Goal: Navigation & Orientation: Find specific page/section

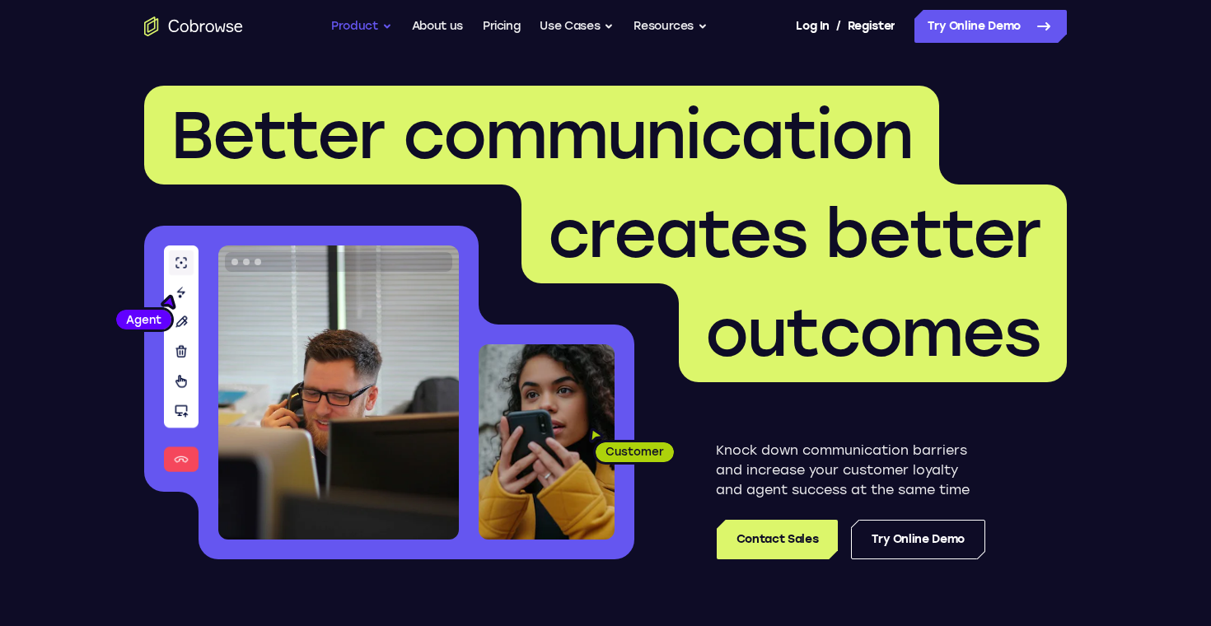
click at [355, 23] on button "Product" at bounding box center [361, 26] width 61 height 33
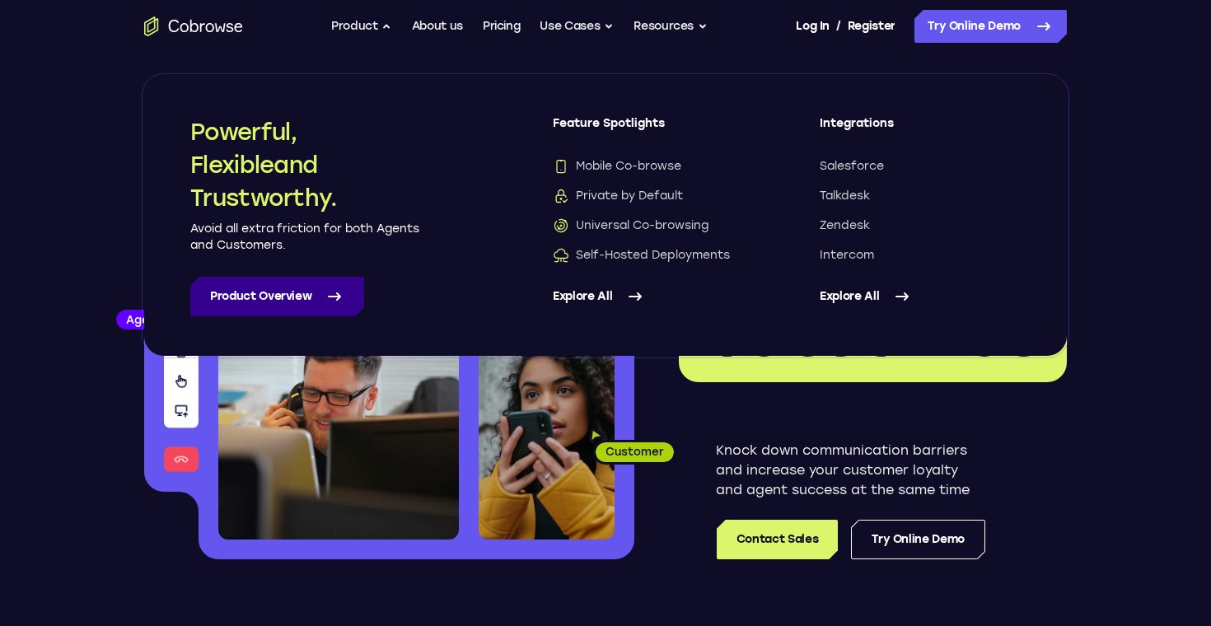
click at [274, 290] on link "Product Overview" at bounding box center [277, 297] width 174 height 40
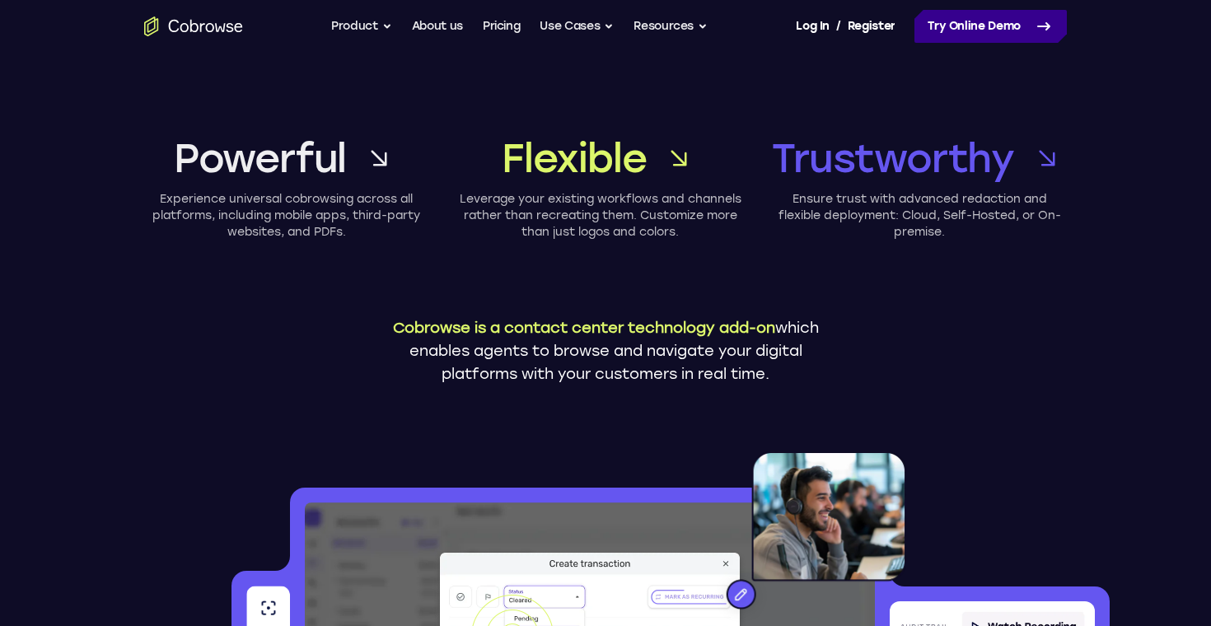
click at [969, 27] on link "Try Online Demo" at bounding box center [991, 26] width 152 height 33
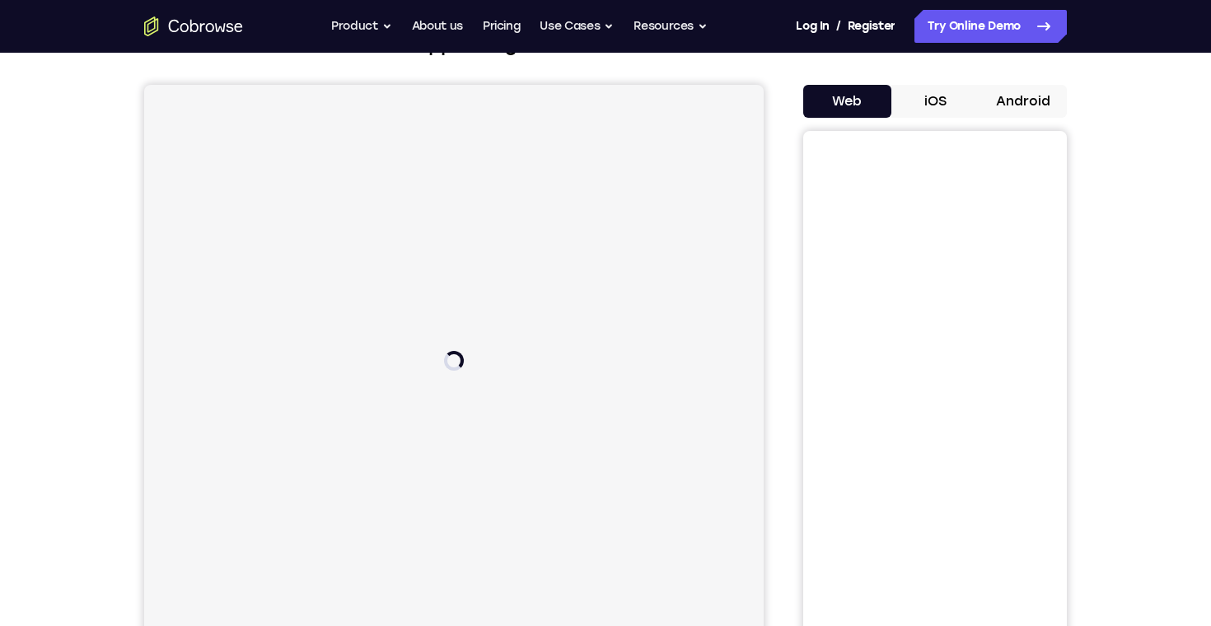
scroll to position [135, 0]
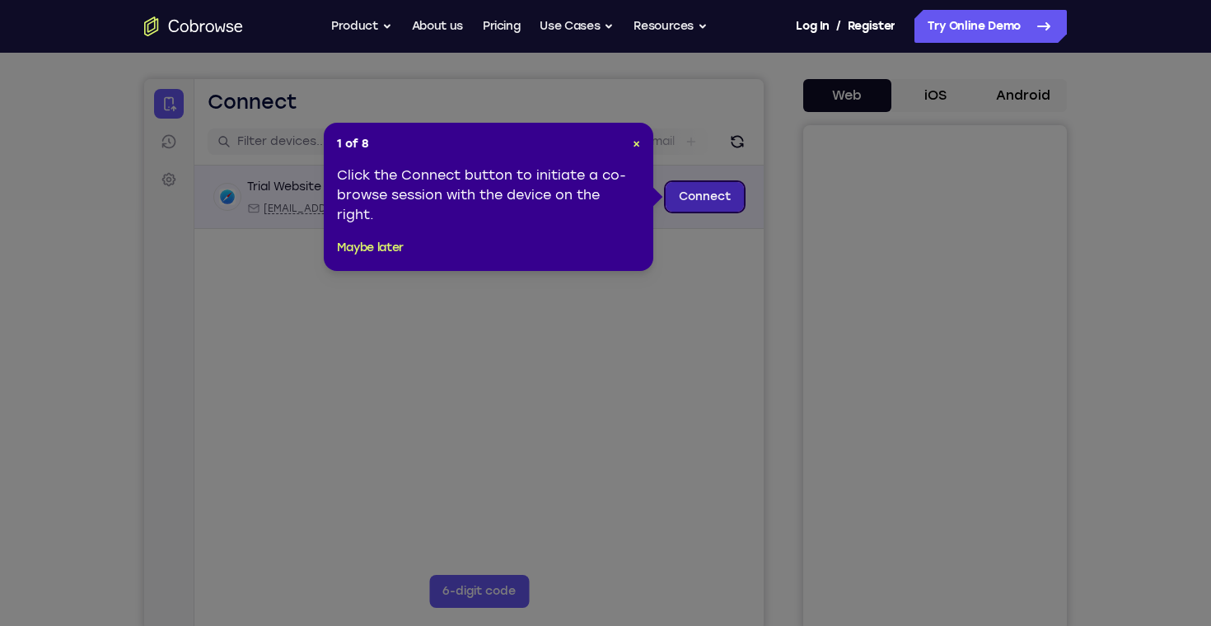
click at [732, 195] on link "Connect" at bounding box center [705, 197] width 78 height 30
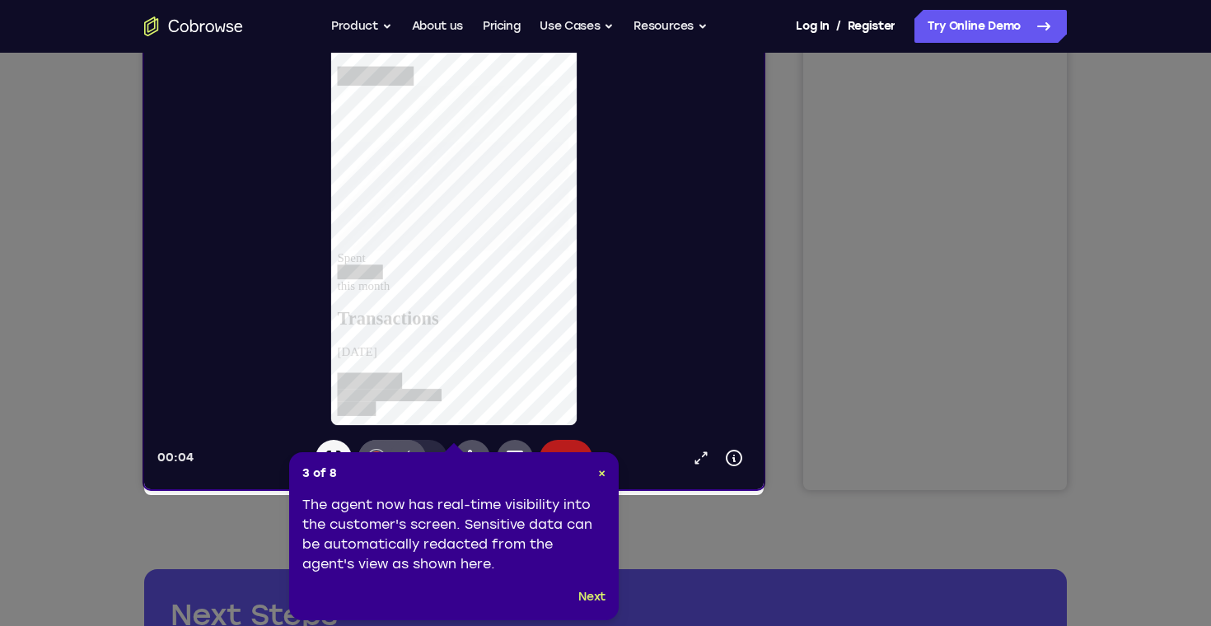
scroll to position [278, 0]
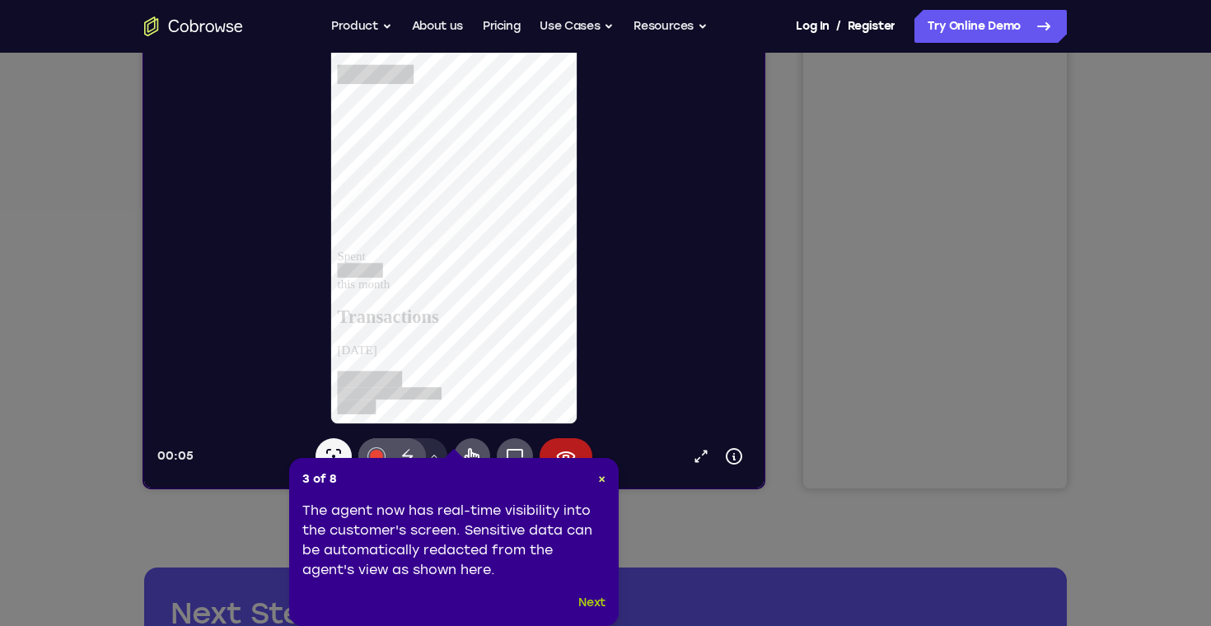
click at [592, 600] on button "Next" at bounding box center [591, 603] width 27 height 20
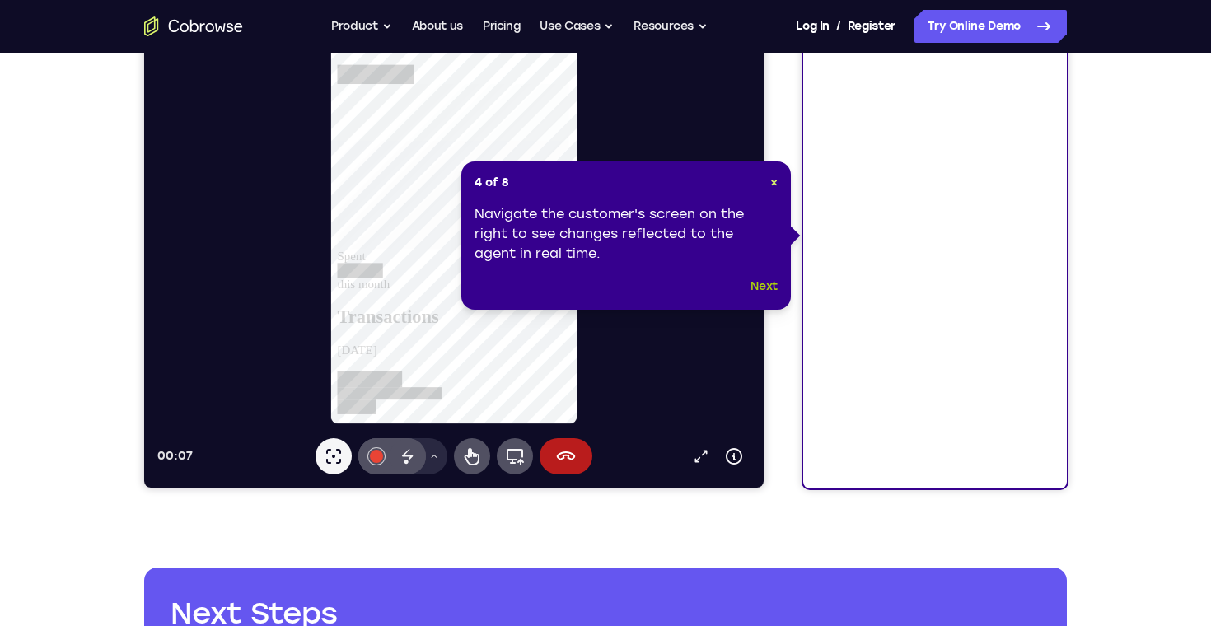
click at [761, 288] on button "Next" at bounding box center [764, 287] width 27 height 20
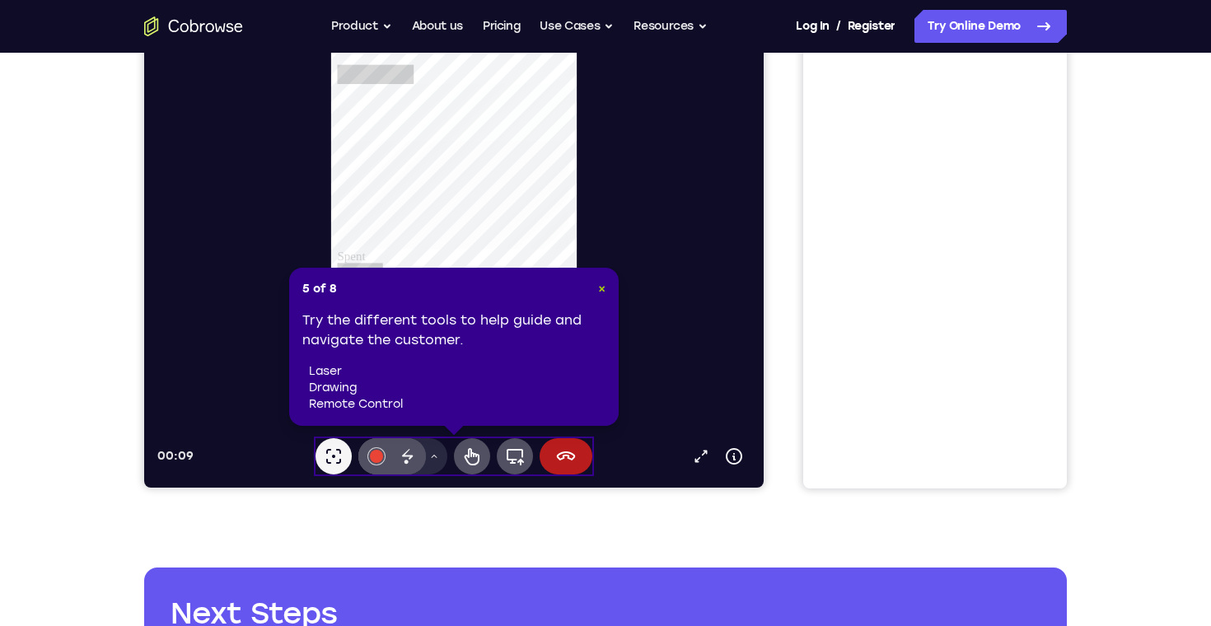
click at [601, 288] on span "×" at bounding box center [601, 289] width 7 height 14
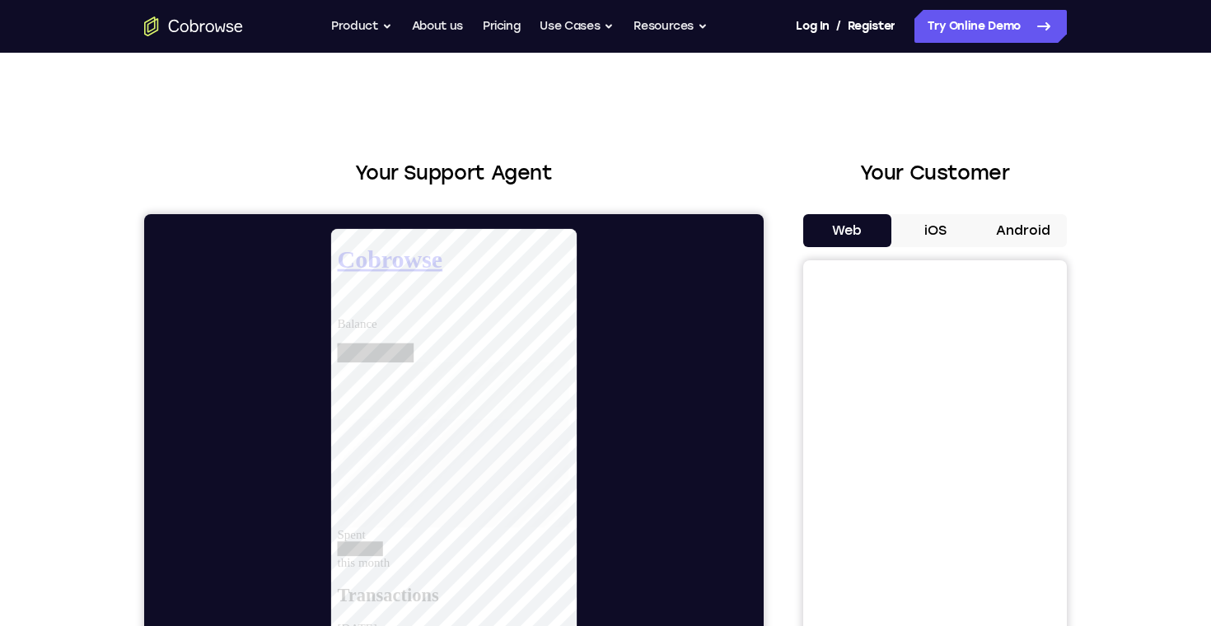
scroll to position [0, 0]
click at [494, 23] on link "Pricing" at bounding box center [502, 26] width 38 height 33
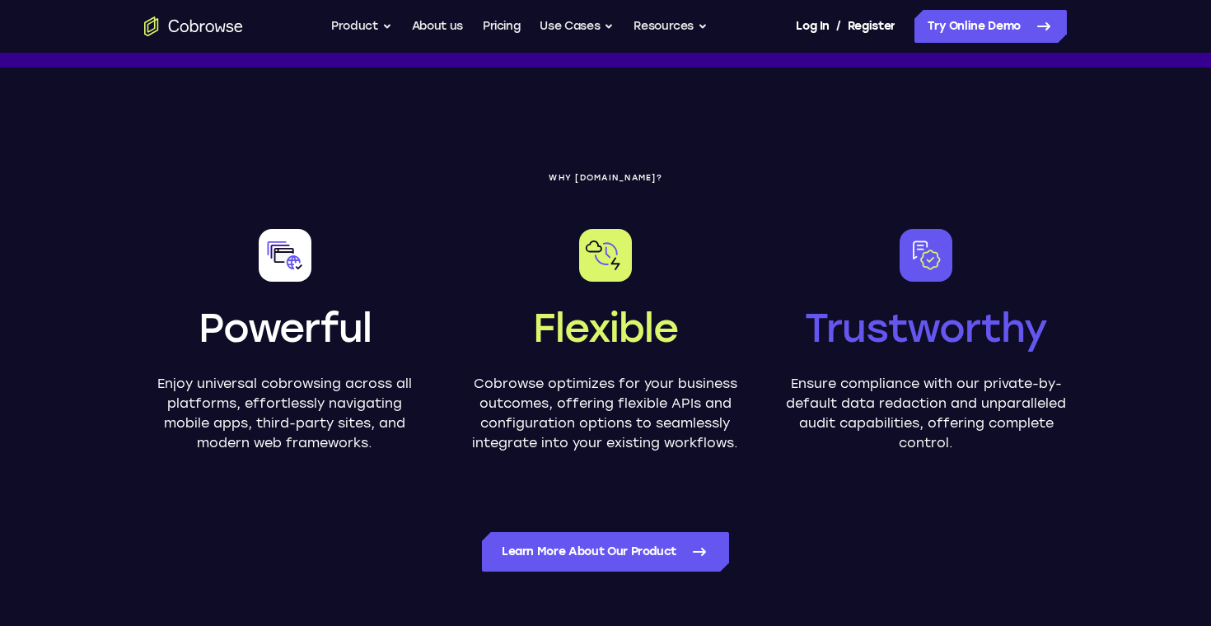
scroll to position [1095, 0]
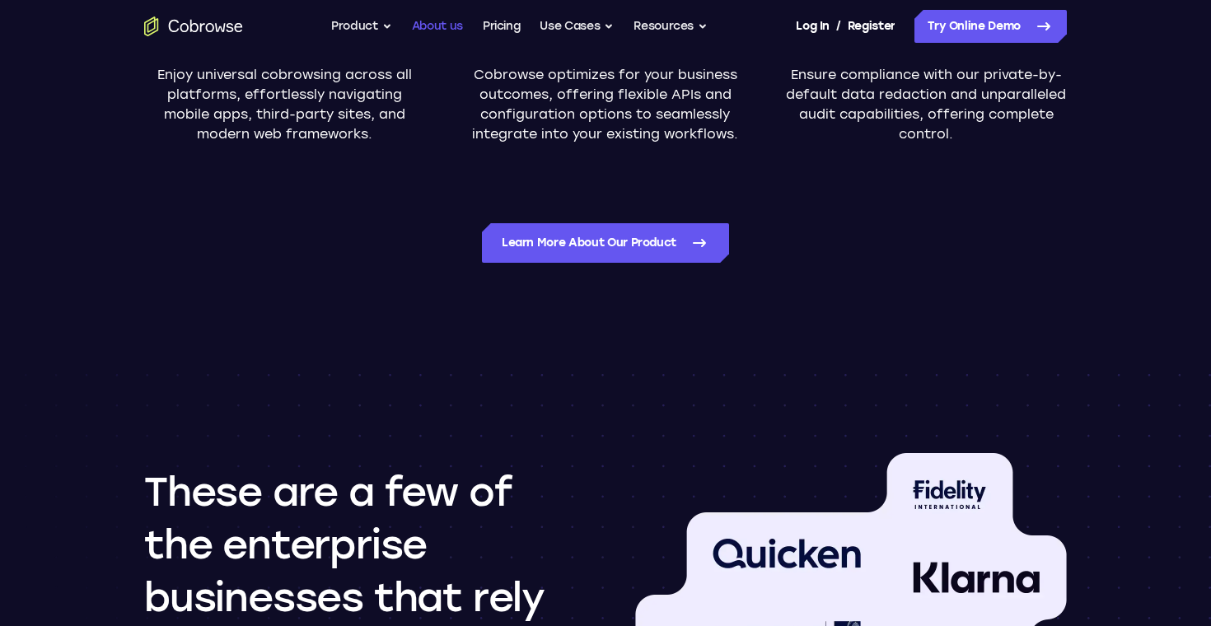
click at [435, 22] on link "About us" at bounding box center [437, 26] width 51 height 33
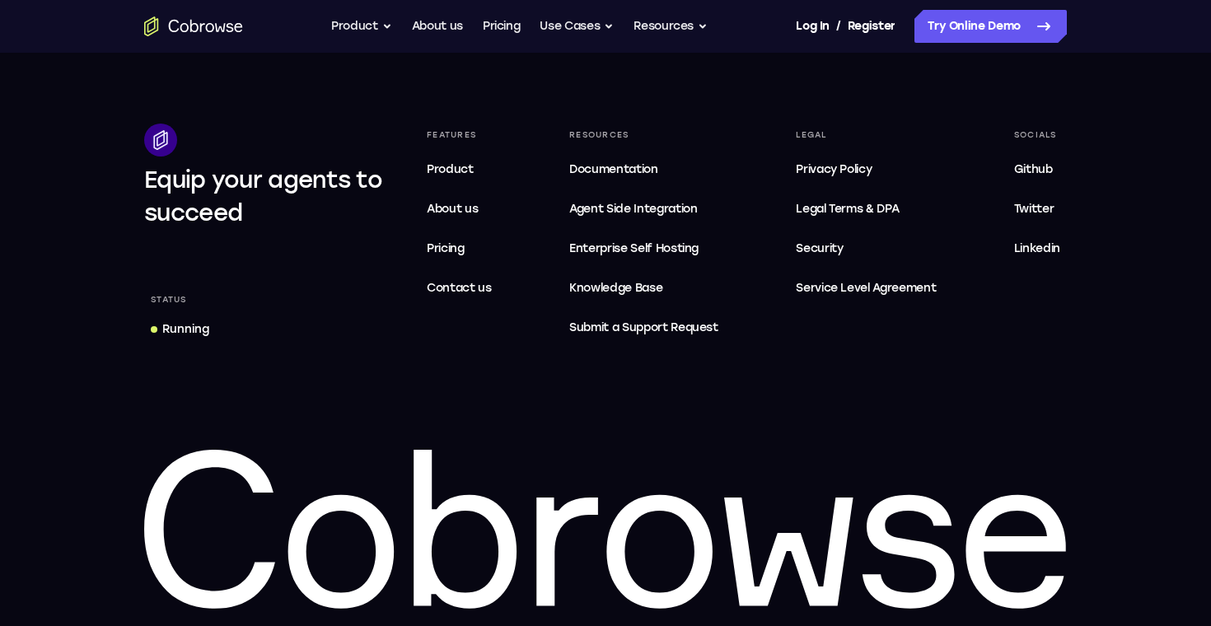
scroll to position [3232, 0]
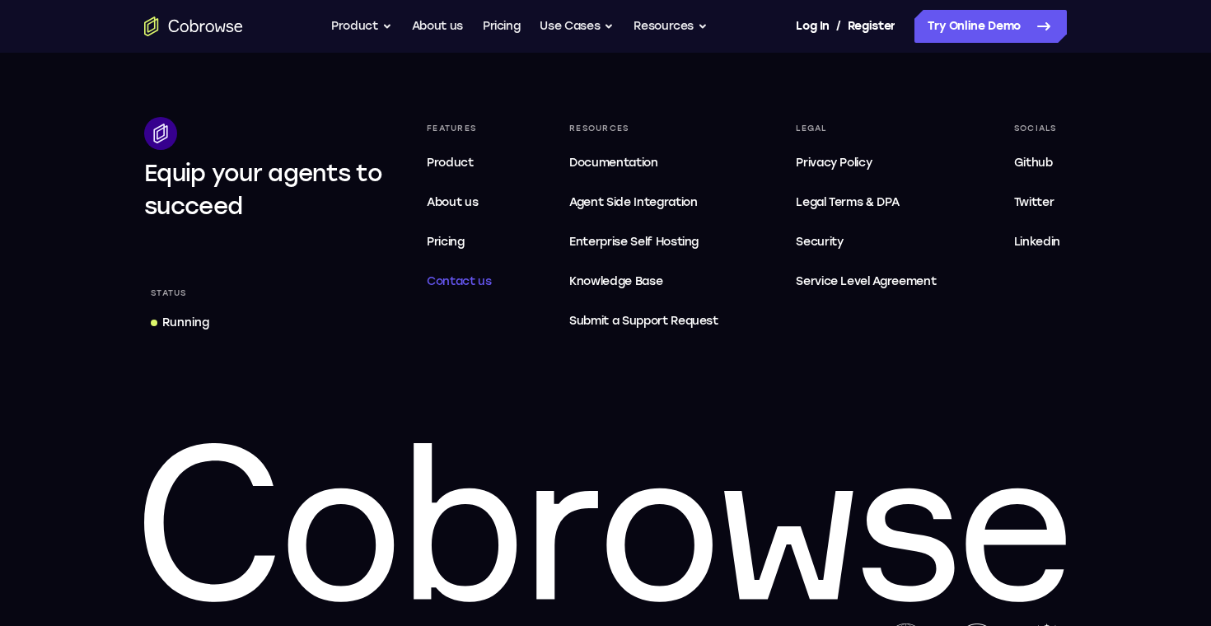
click at [465, 288] on span "Contact us" at bounding box center [459, 281] width 65 height 14
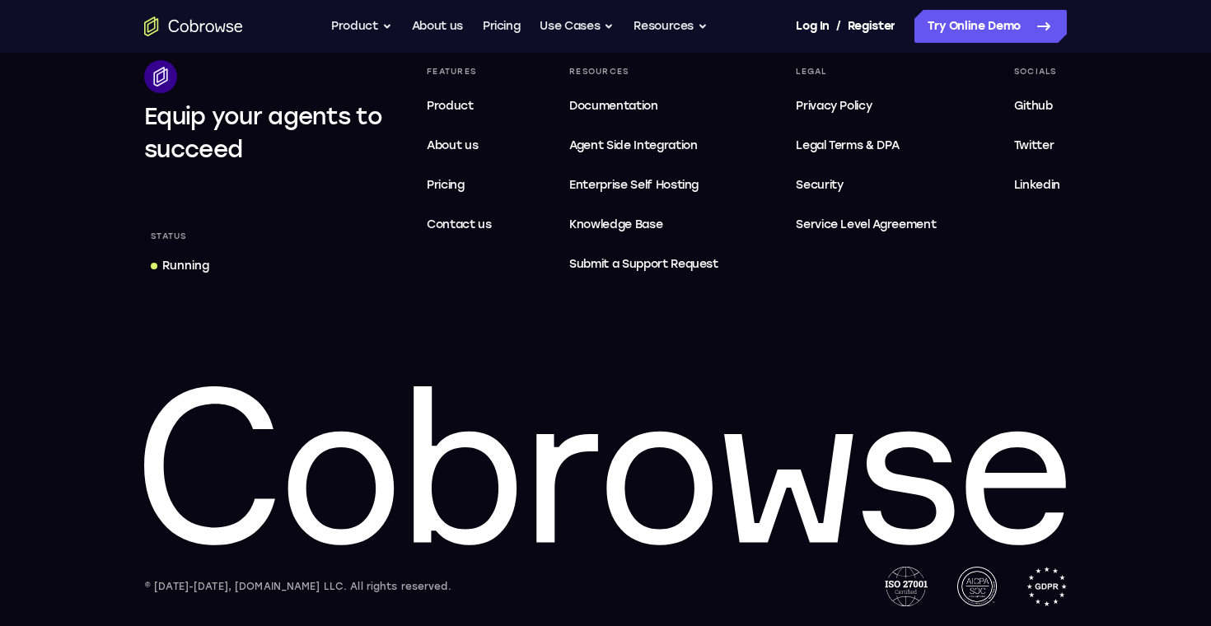
scroll to position [903, 0]
click at [815, 180] on span "Security" at bounding box center [819, 185] width 47 height 14
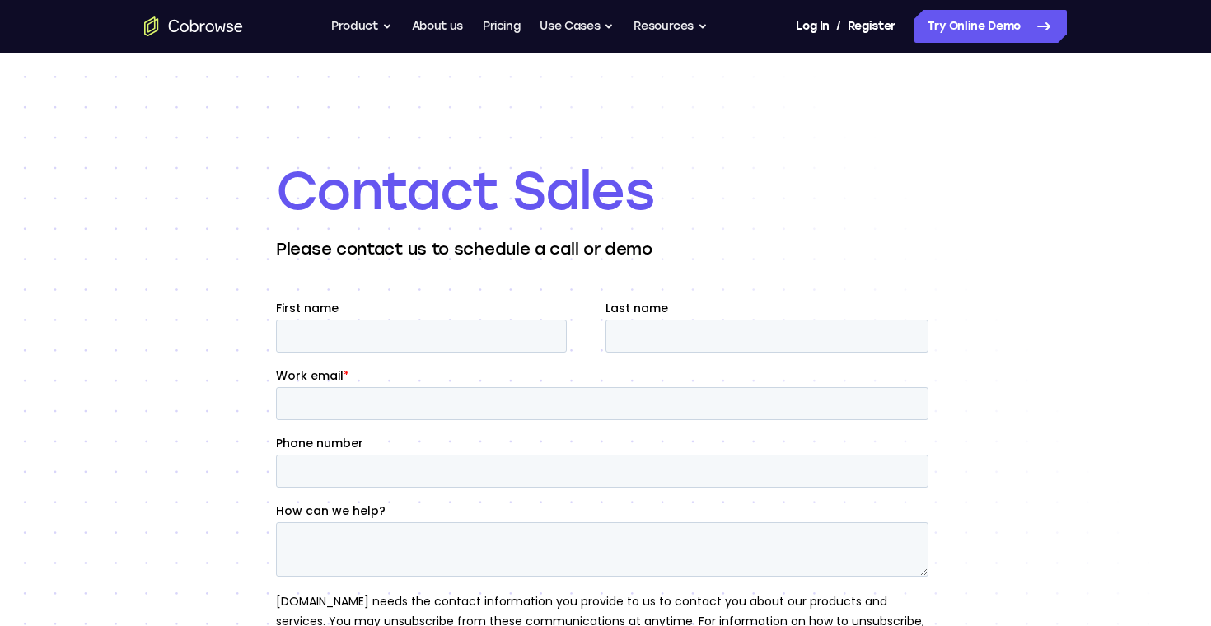
scroll to position [0, 0]
click at [212, 24] on icon "Go to the home page" at bounding box center [210, 27] width 8 height 9
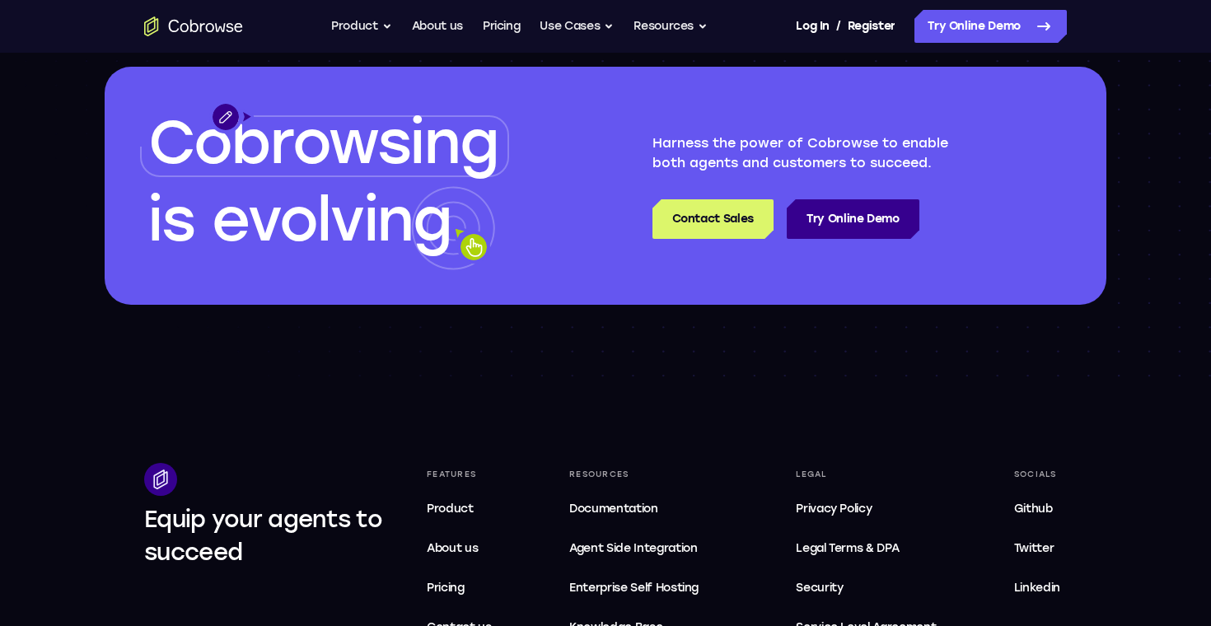
scroll to position [2639, 0]
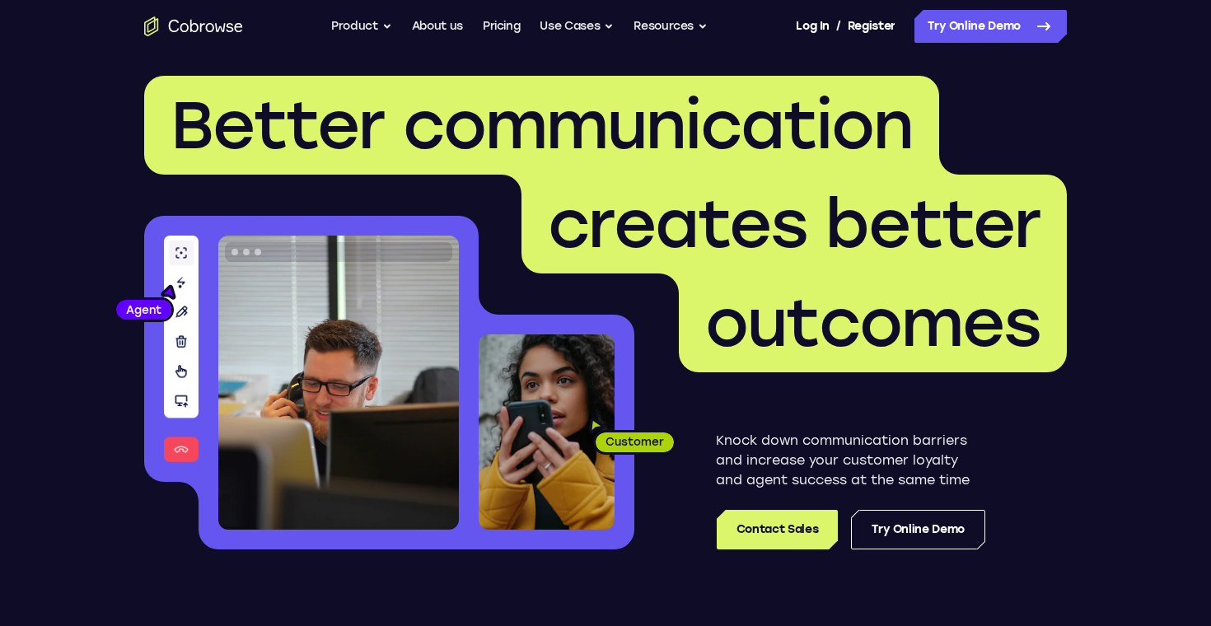
scroll to position [11, 0]
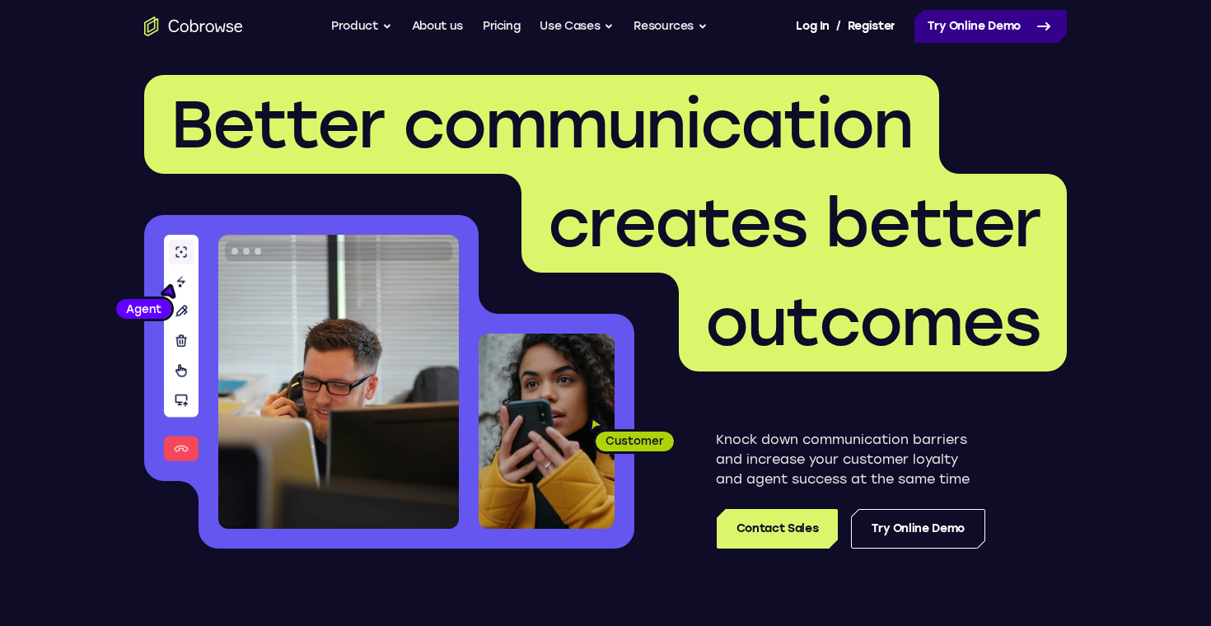
click at [957, 22] on link "Try Online Demo" at bounding box center [991, 26] width 152 height 33
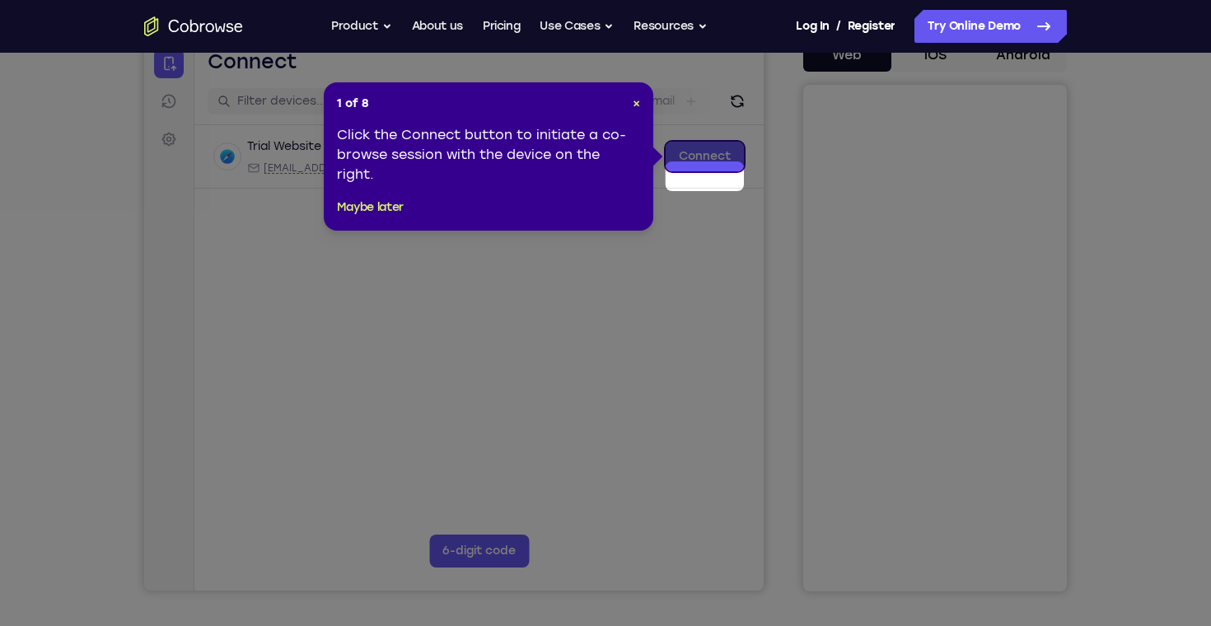
scroll to position [71, 0]
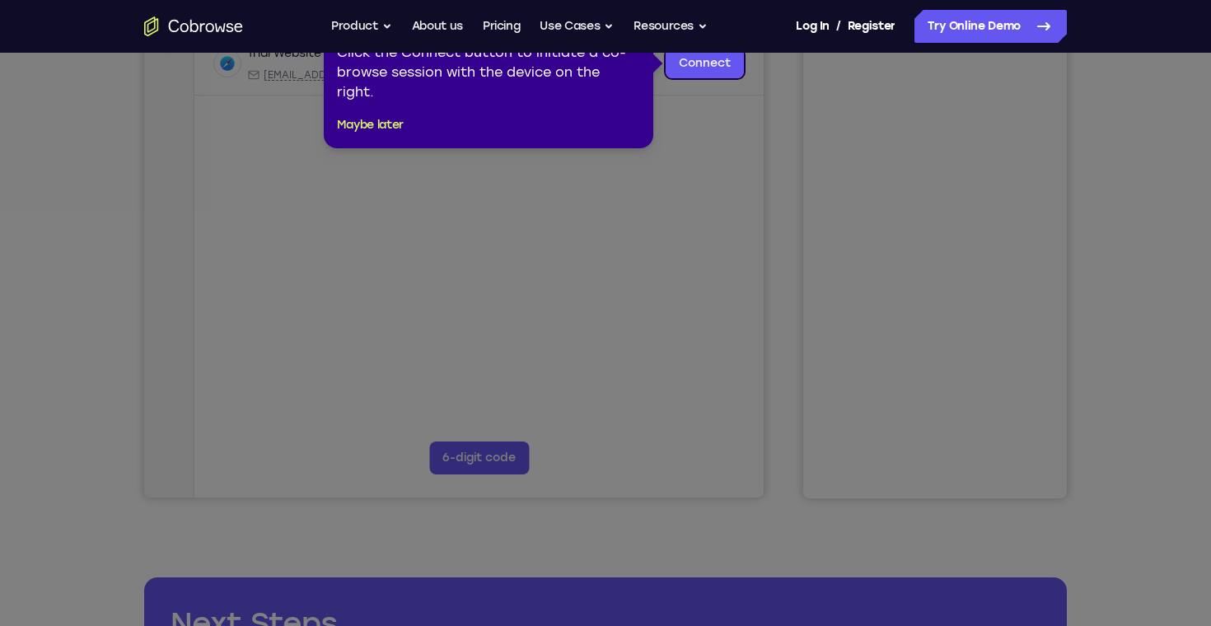
click at [779, 387] on icon at bounding box center [605, 313] width 1211 height 626
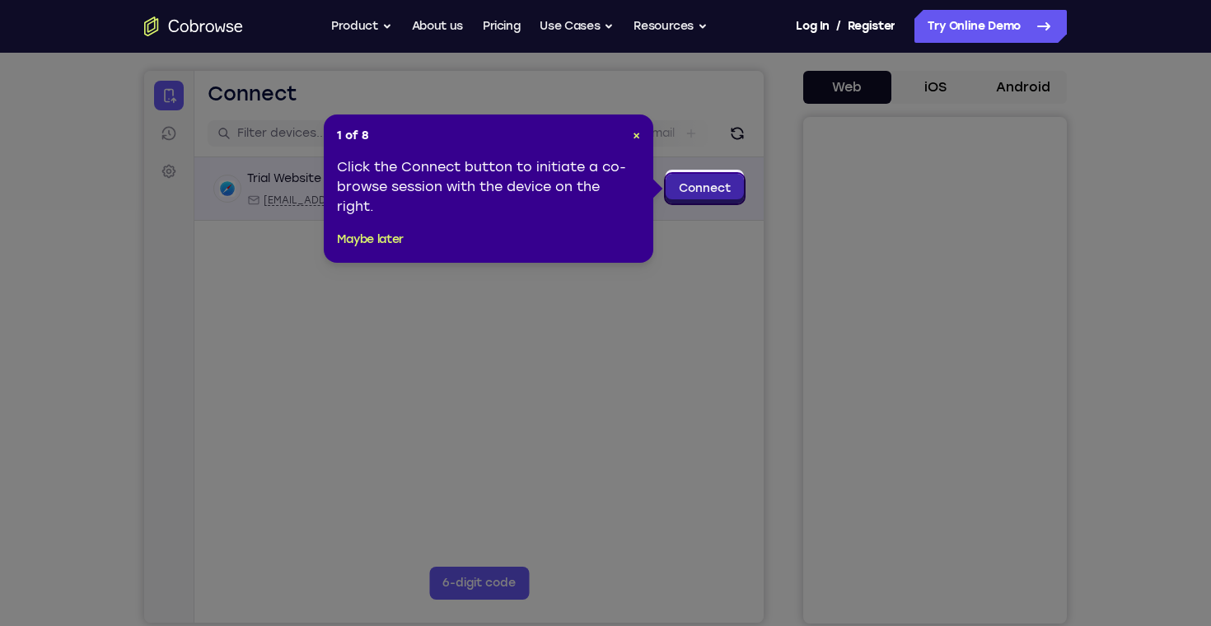
scroll to position [148, 0]
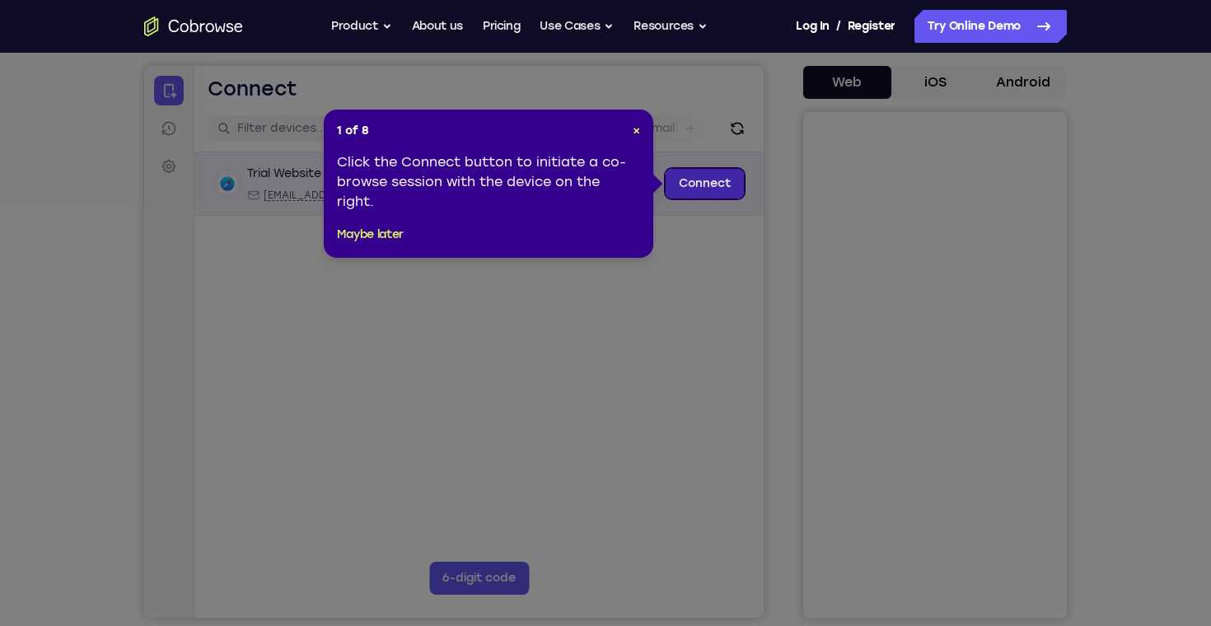
click at [697, 186] on link "Connect" at bounding box center [705, 184] width 78 height 30
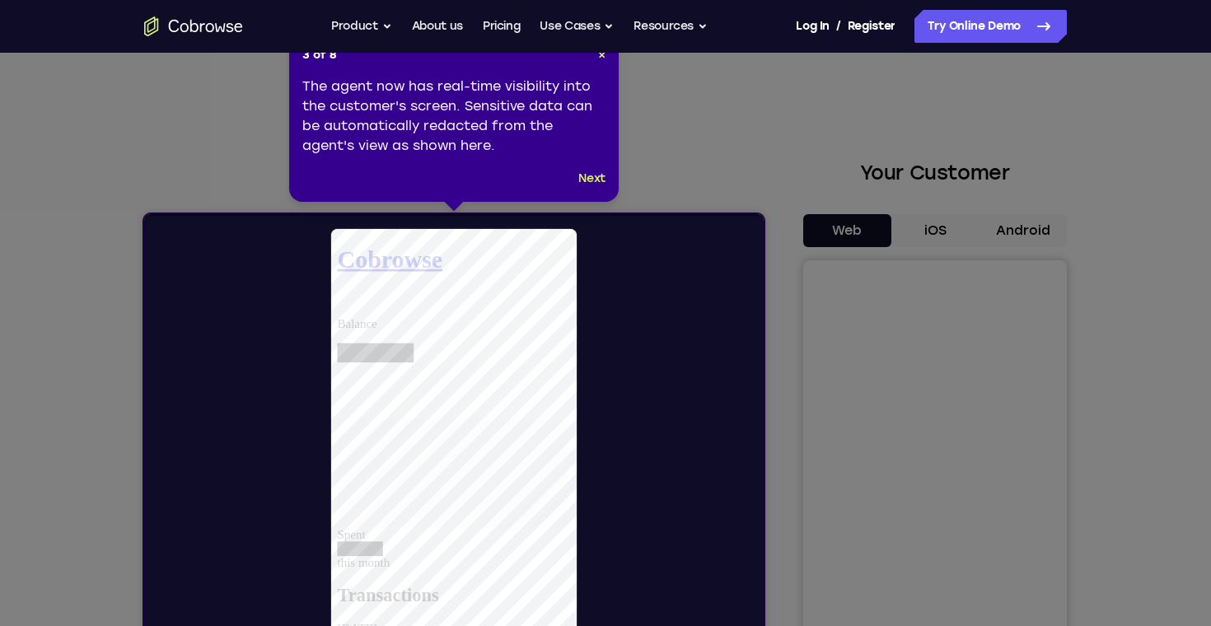
scroll to position [0, 0]
click at [598, 179] on button "Next" at bounding box center [591, 179] width 27 height 20
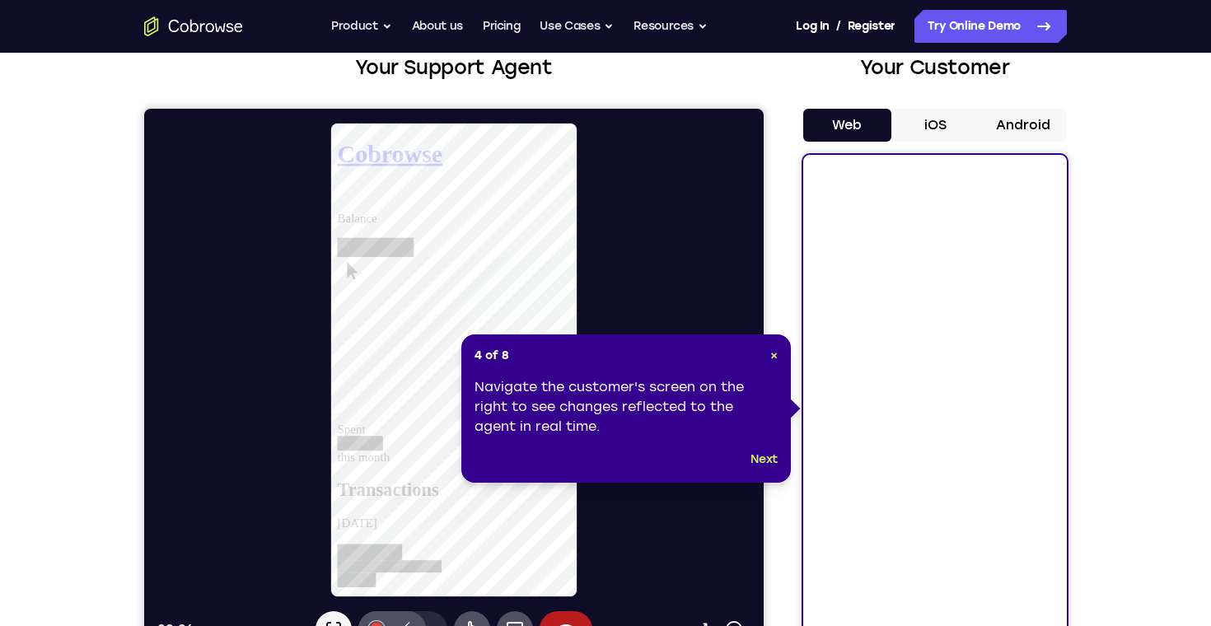
scroll to position [133, 0]
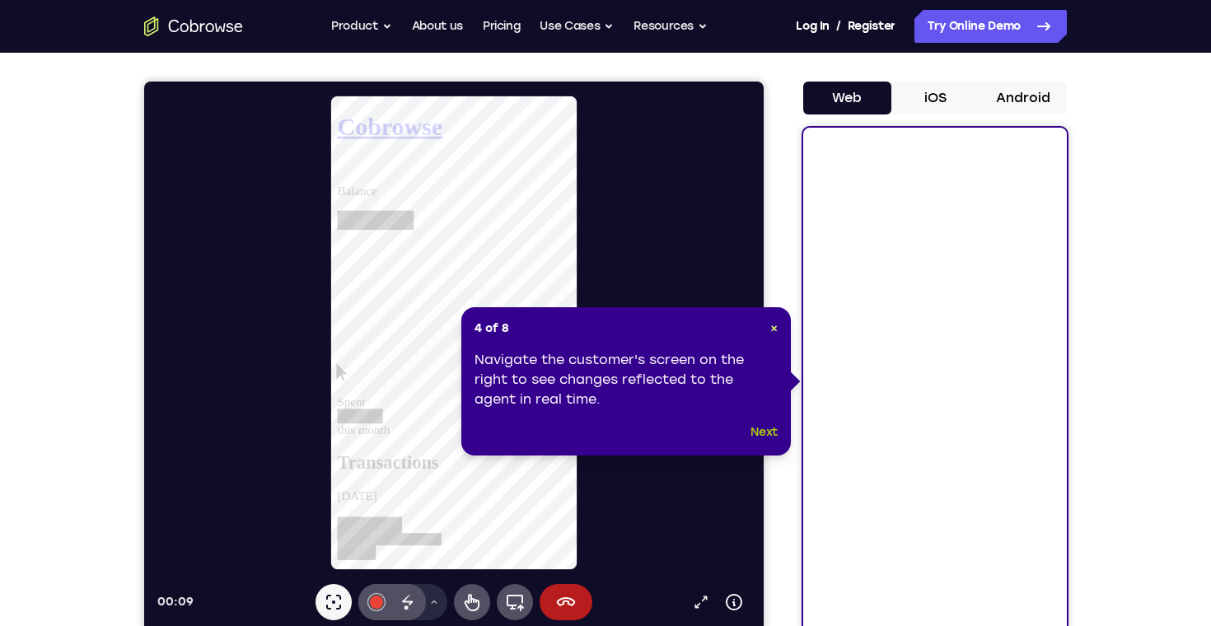
click at [766, 432] on button "Next" at bounding box center [764, 433] width 27 height 20
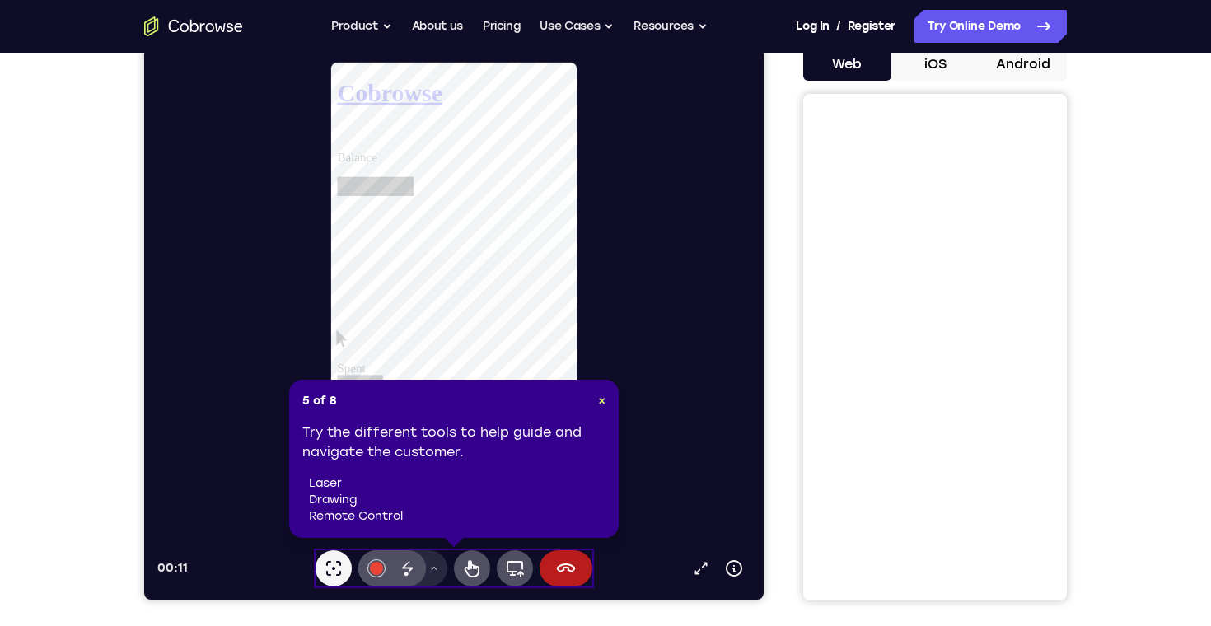
scroll to position [171, 0]
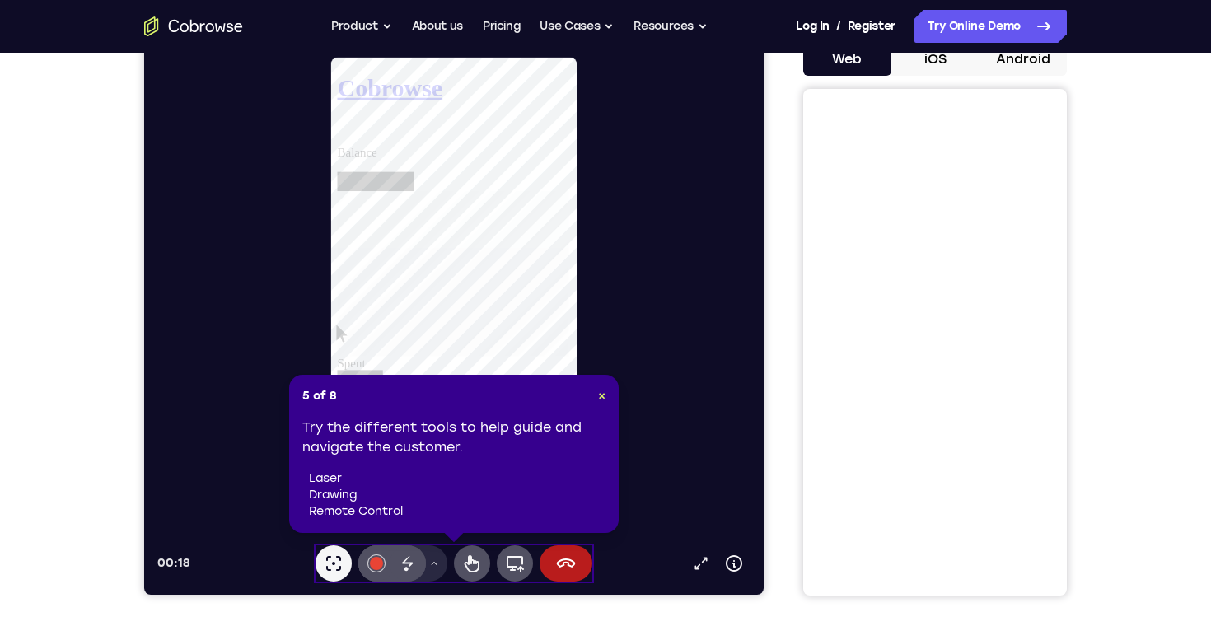
click at [469, 433] on div "Try the different tools to help guide and navigate the customer. laser drawing …" at bounding box center [453, 469] width 303 height 102
click at [412, 563] on icon at bounding box center [407, 561] width 11 height 11
click at [473, 563] on icon at bounding box center [472, 563] width 15 height 17
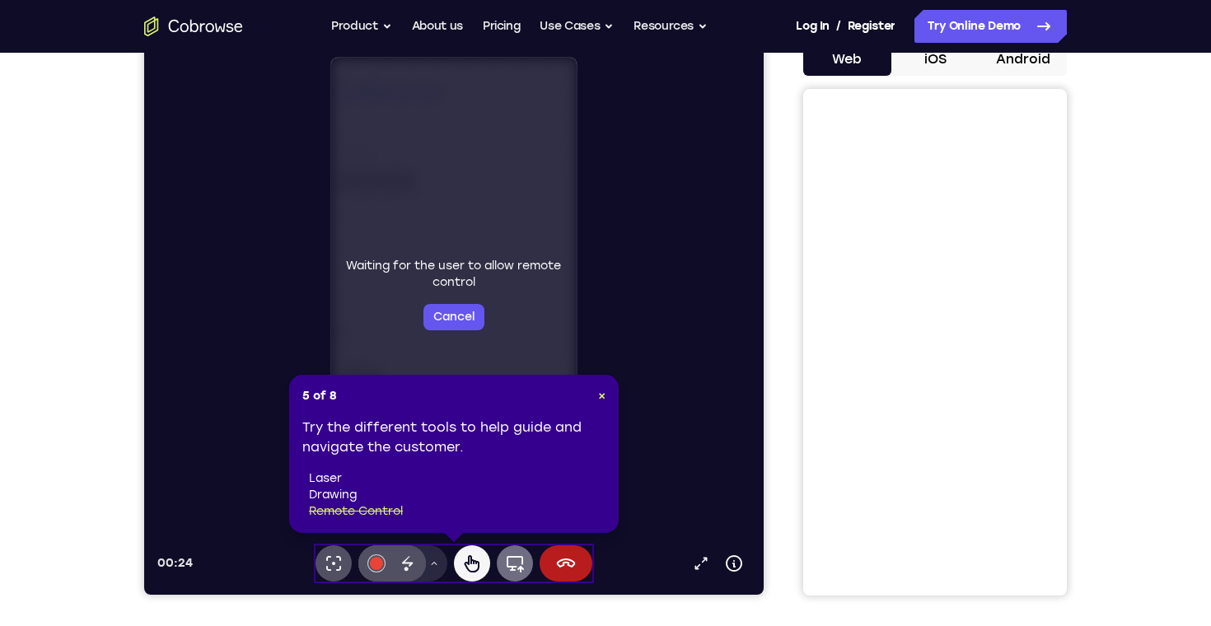
click at [522, 561] on icon at bounding box center [515, 564] width 17 height 16
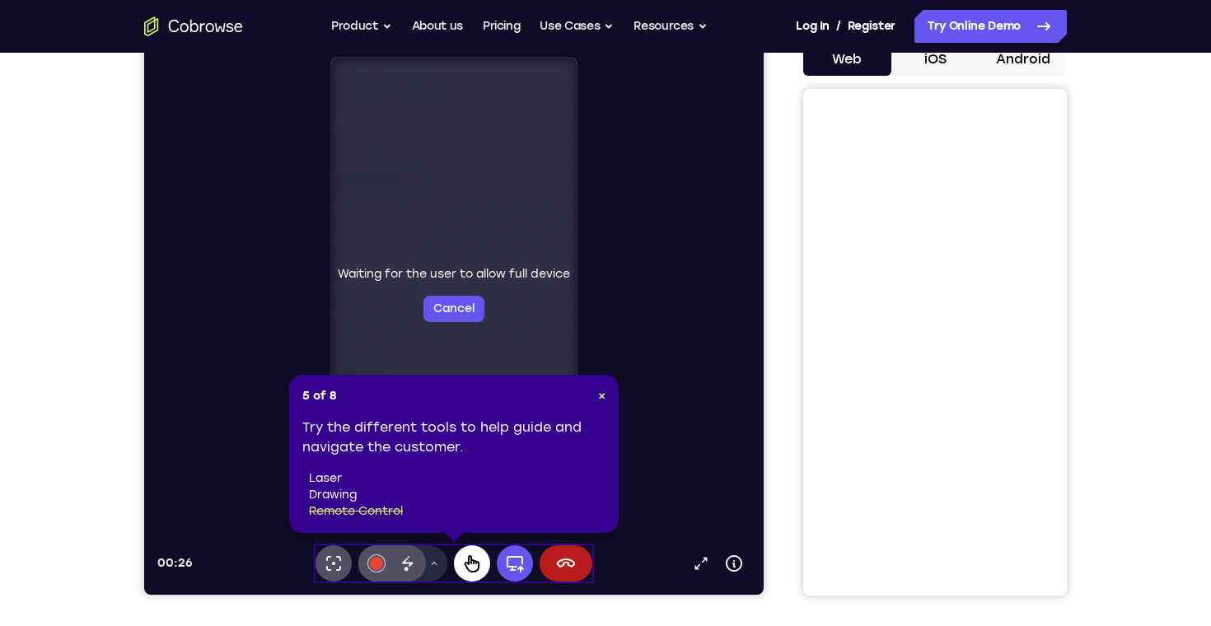
click at [470, 571] on icon at bounding box center [472, 563] width 15 height 17
click at [338, 565] on icon at bounding box center [334, 564] width 20 height 20
click at [387, 563] on button "#e94435" at bounding box center [376, 563] width 36 height 36
click at [415, 560] on icon at bounding box center [408, 564] width 20 height 20
click at [437, 563] on icon at bounding box center [434, 564] width 10 height 10
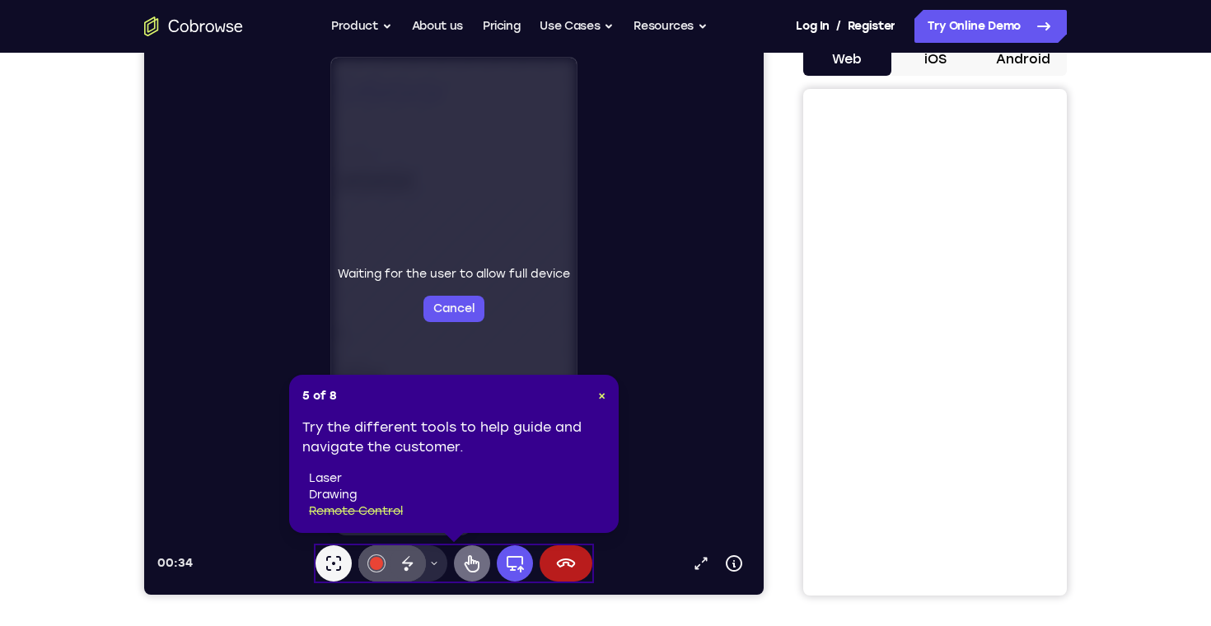
click at [475, 564] on icon at bounding box center [472, 563] width 15 height 17
click at [520, 559] on icon at bounding box center [515, 564] width 20 height 20
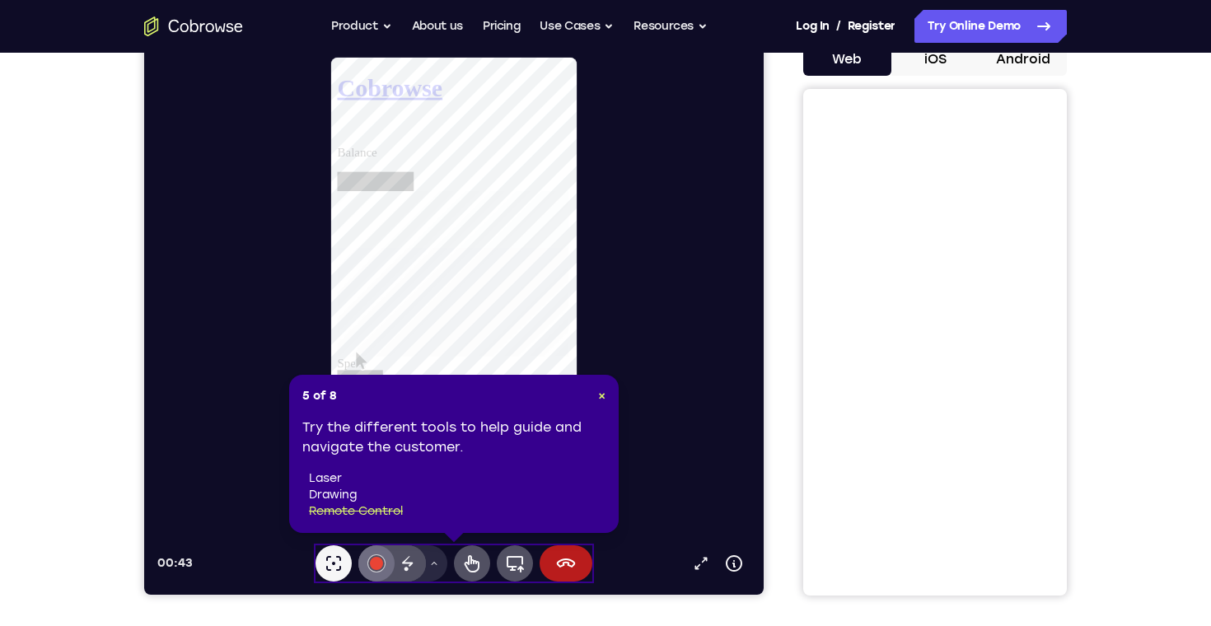
click at [379, 558] on div at bounding box center [376, 563] width 13 height 13
click at [404, 558] on icon at bounding box center [408, 564] width 20 height 20
click at [340, 562] on icon at bounding box center [334, 564] width 20 height 20
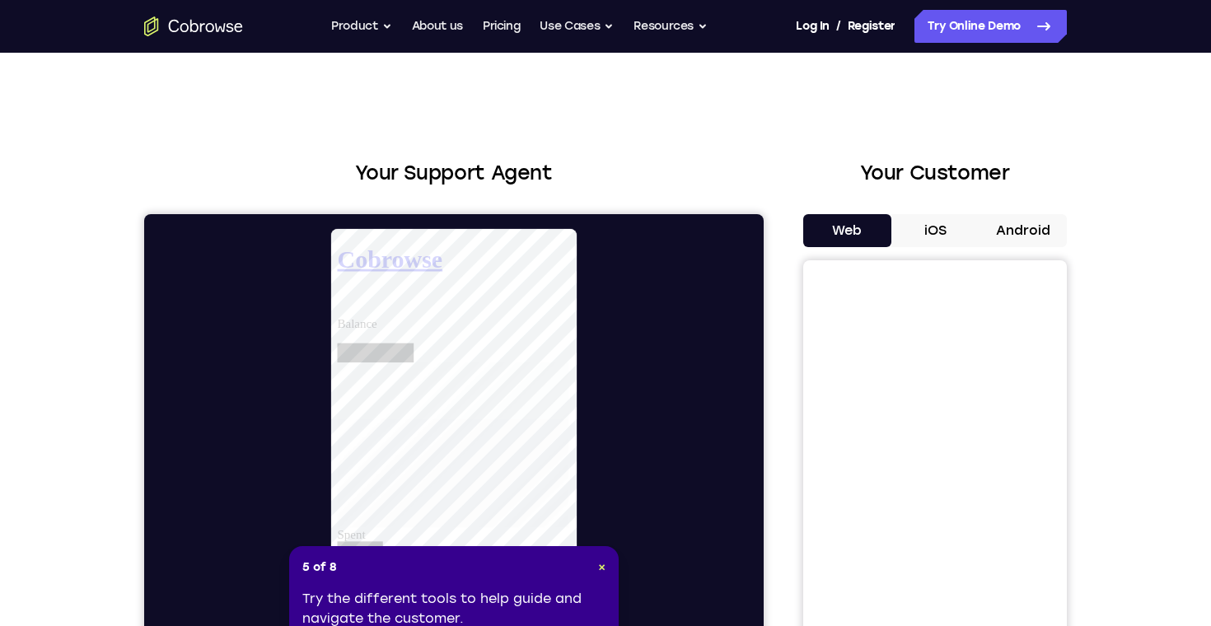
scroll to position [0, 0]
click at [195, 27] on icon "Go to the home page" at bounding box center [193, 26] width 99 height 20
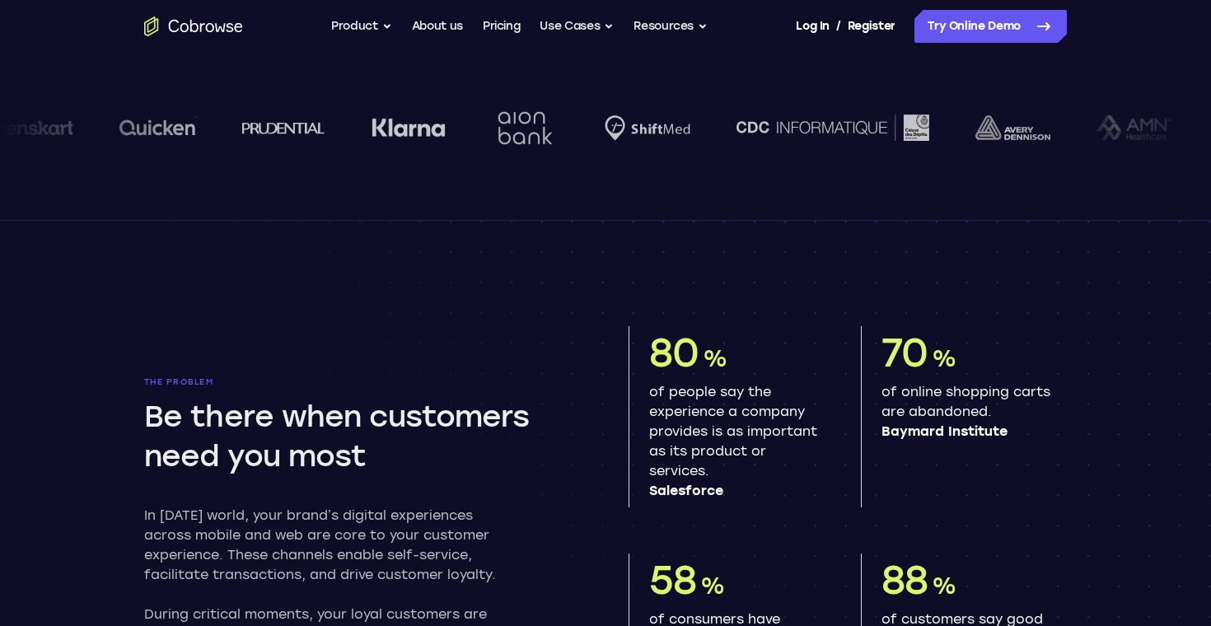
scroll to position [840, 0]
